Goal: Check status: Check status

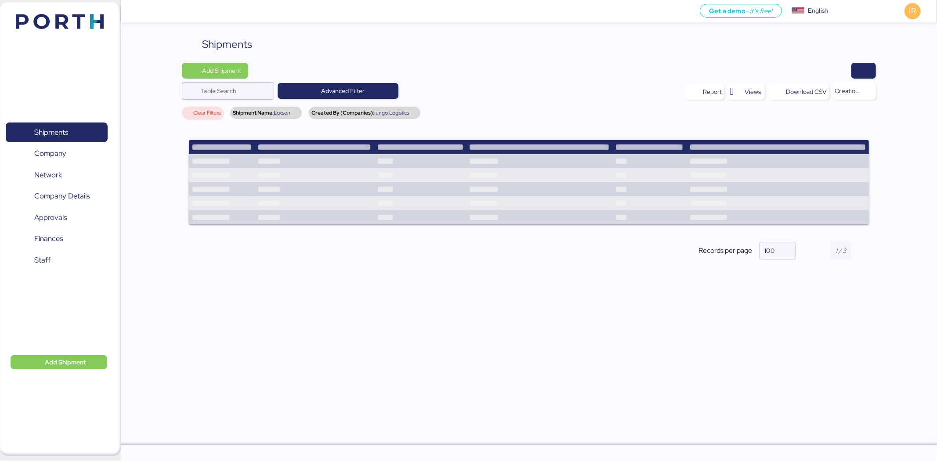
click at [606, 58] on div "Shipments Add Shipment Table Search Advanced Filter Report Views Download CSV C…" at bounding box center [529, 155] width 694 height 238
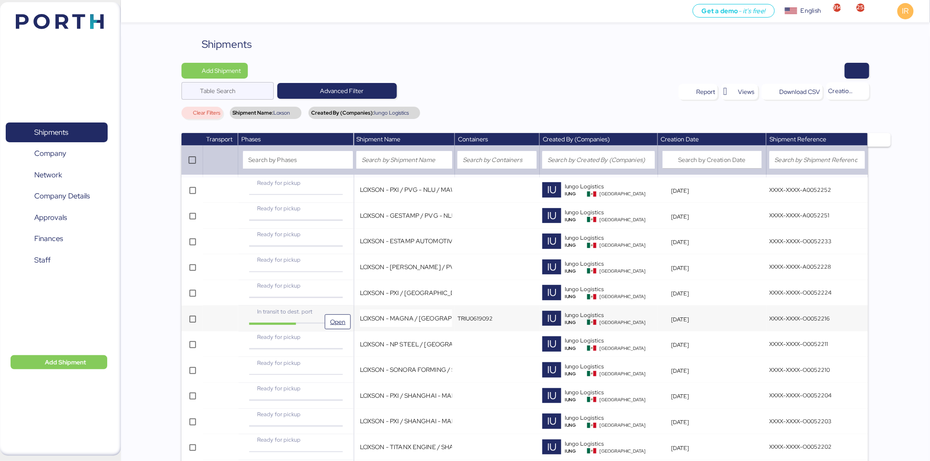
click at [323, 308] on div "In transit to dest. port" at bounding box center [296, 312] width 96 height 8
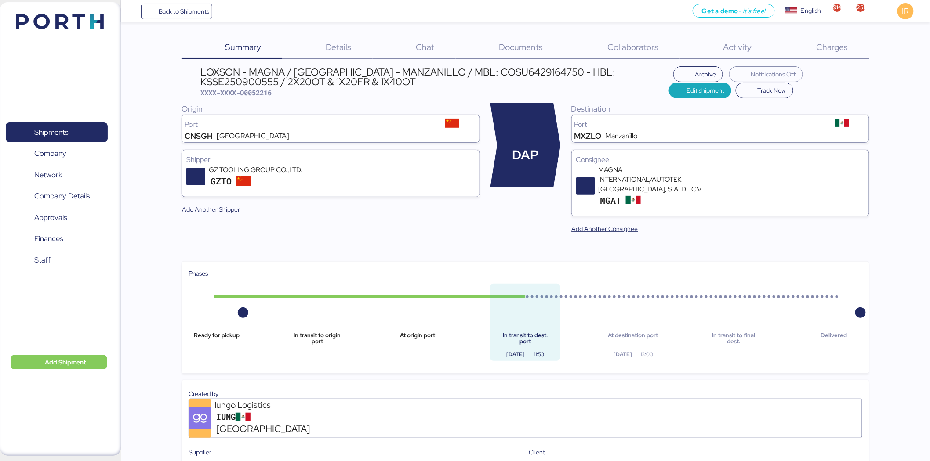
click at [839, 46] on span "Charges" at bounding box center [832, 46] width 32 height 11
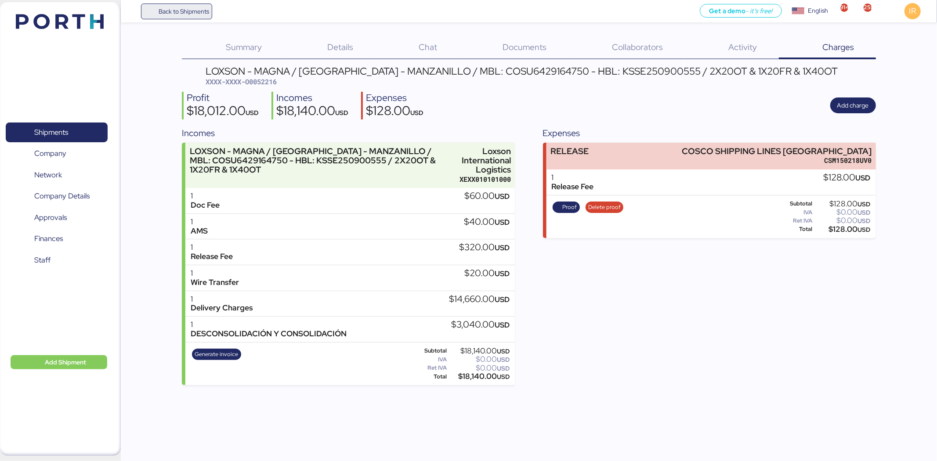
click at [171, 8] on span "Back to Shipments" at bounding box center [184, 11] width 51 height 11
